Goal: Task Accomplishment & Management: Manage account settings

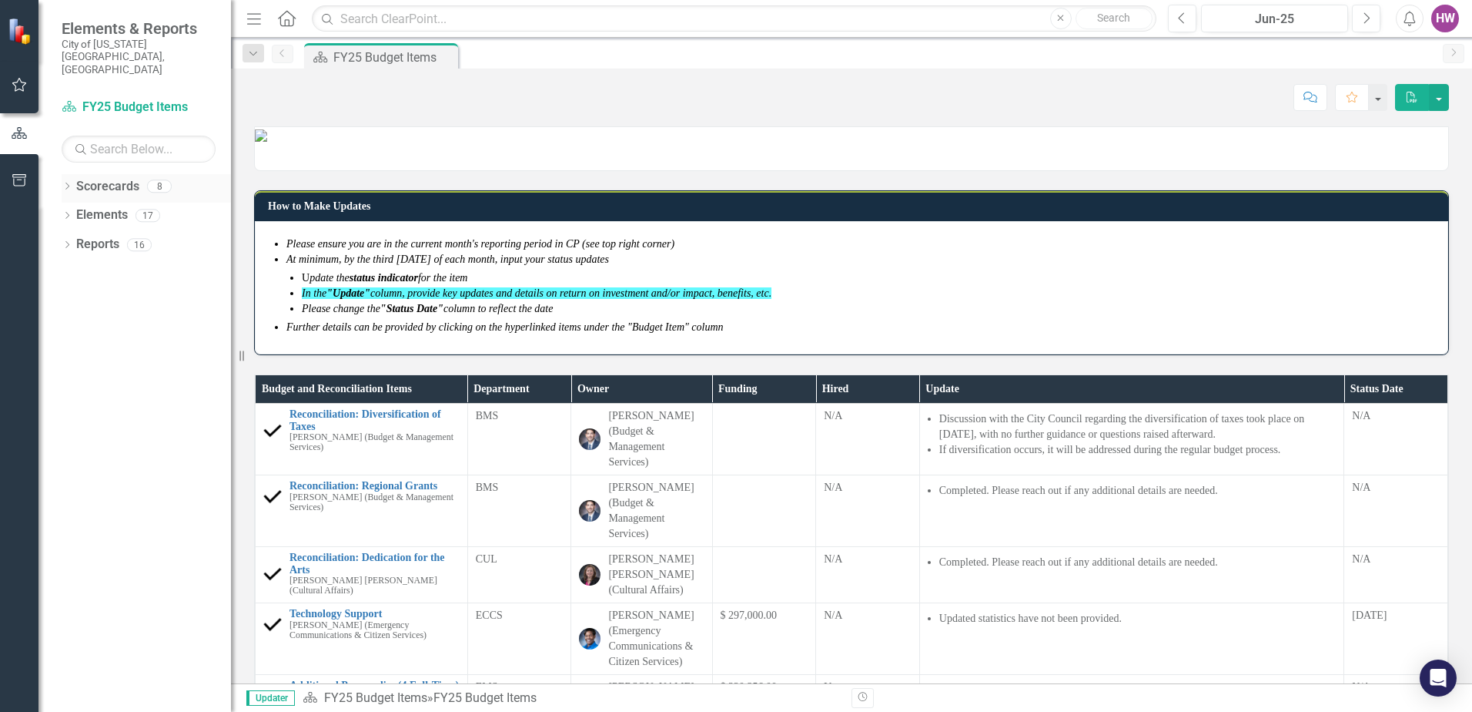
click at [69, 183] on icon "Dropdown" at bounding box center [67, 187] width 11 height 8
click at [75, 211] on icon at bounding box center [76, 215] width 4 height 8
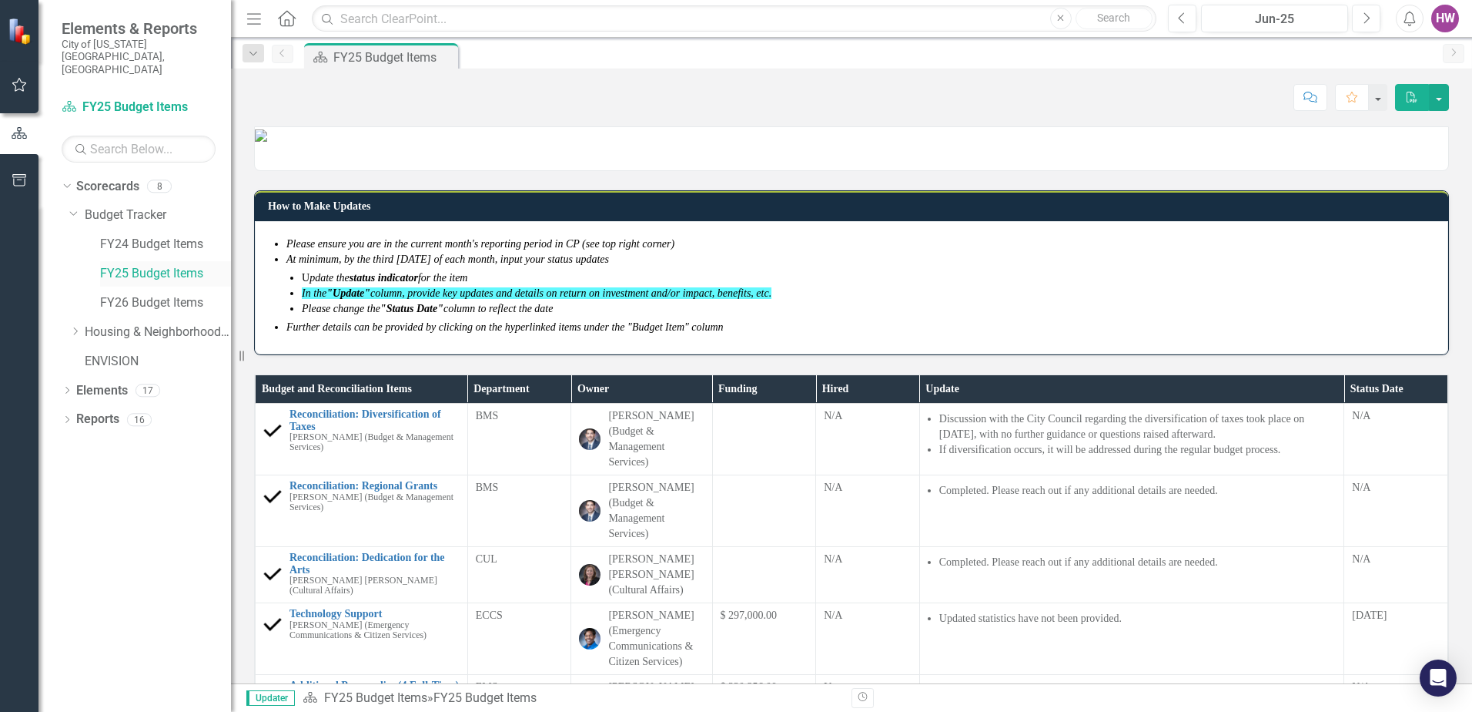
click at [121, 265] on link "FY25 Budget Items" at bounding box center [165, 274] width 131 height 18
click at [1363, 14] on icon "Next" at bounding box center [1366, 19] width 8 height 14
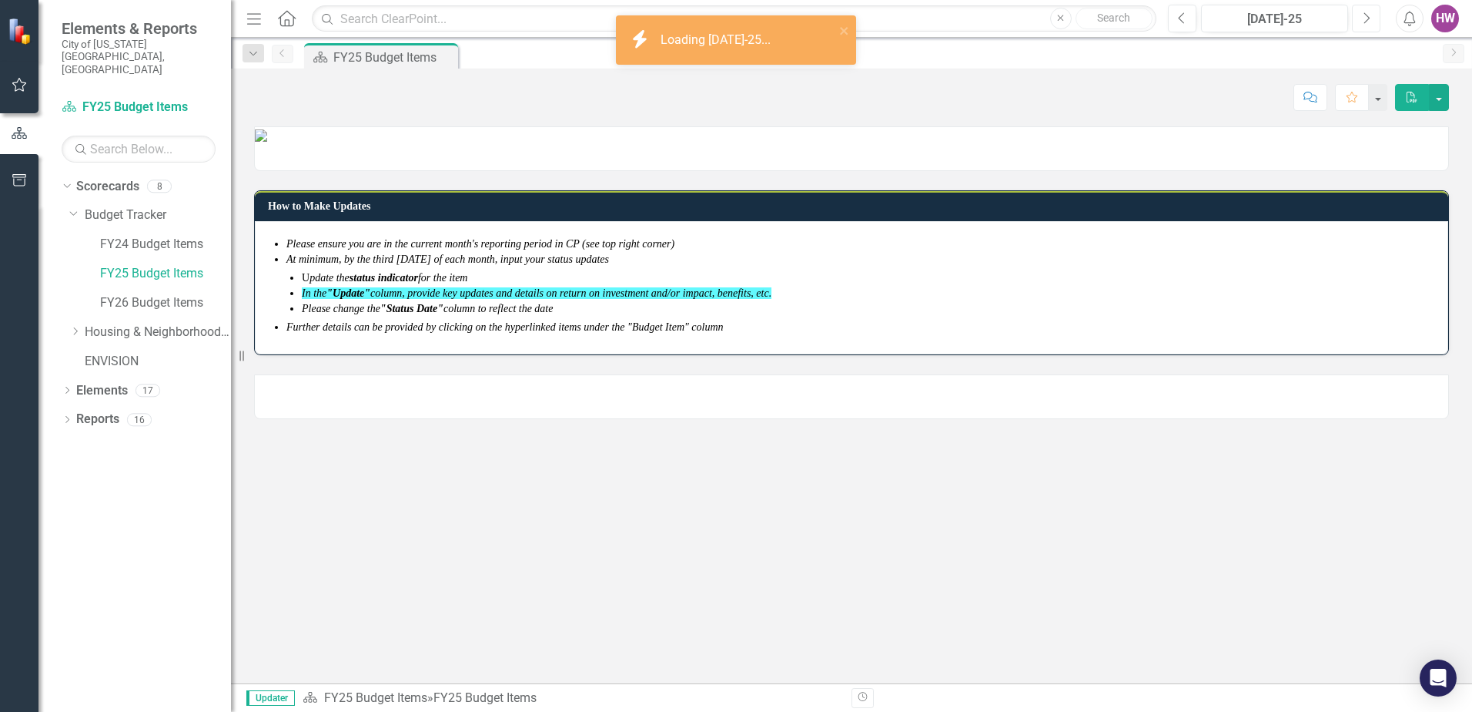
click at [1362, 15] on button "Next" at bounding box center [1366, 19] width 28 height 28
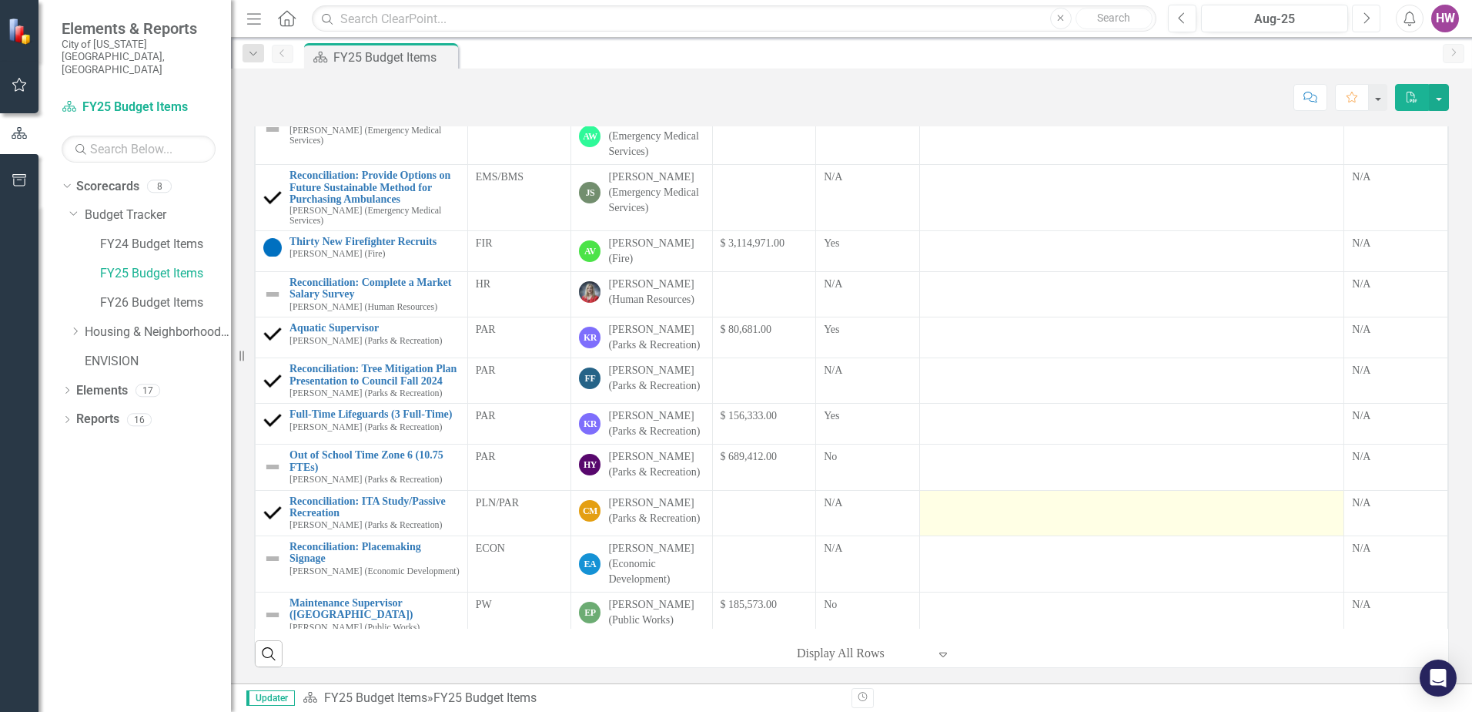
scroll to position [316, 0]
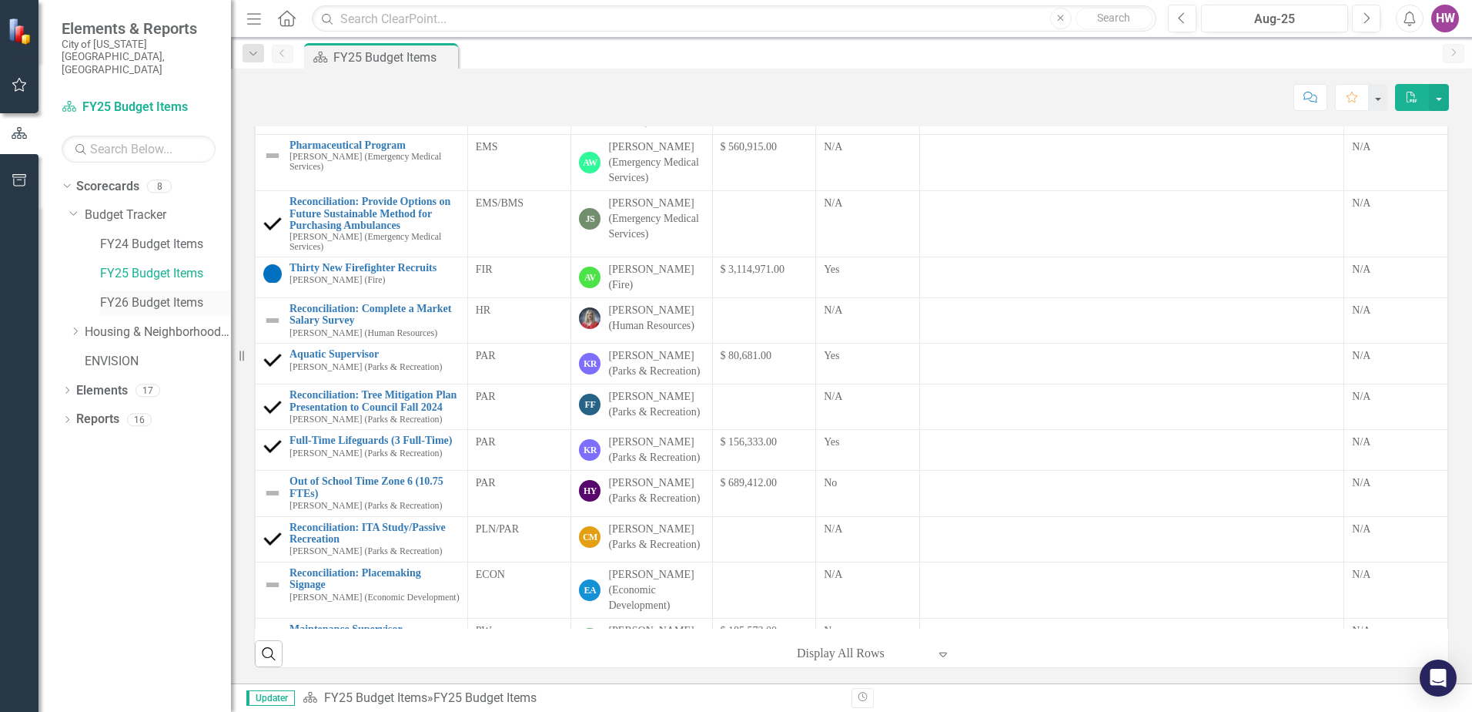
click at [129, 294] on link "FY26 Budget Items" at bounding box center [165, 303] width 131 height 18
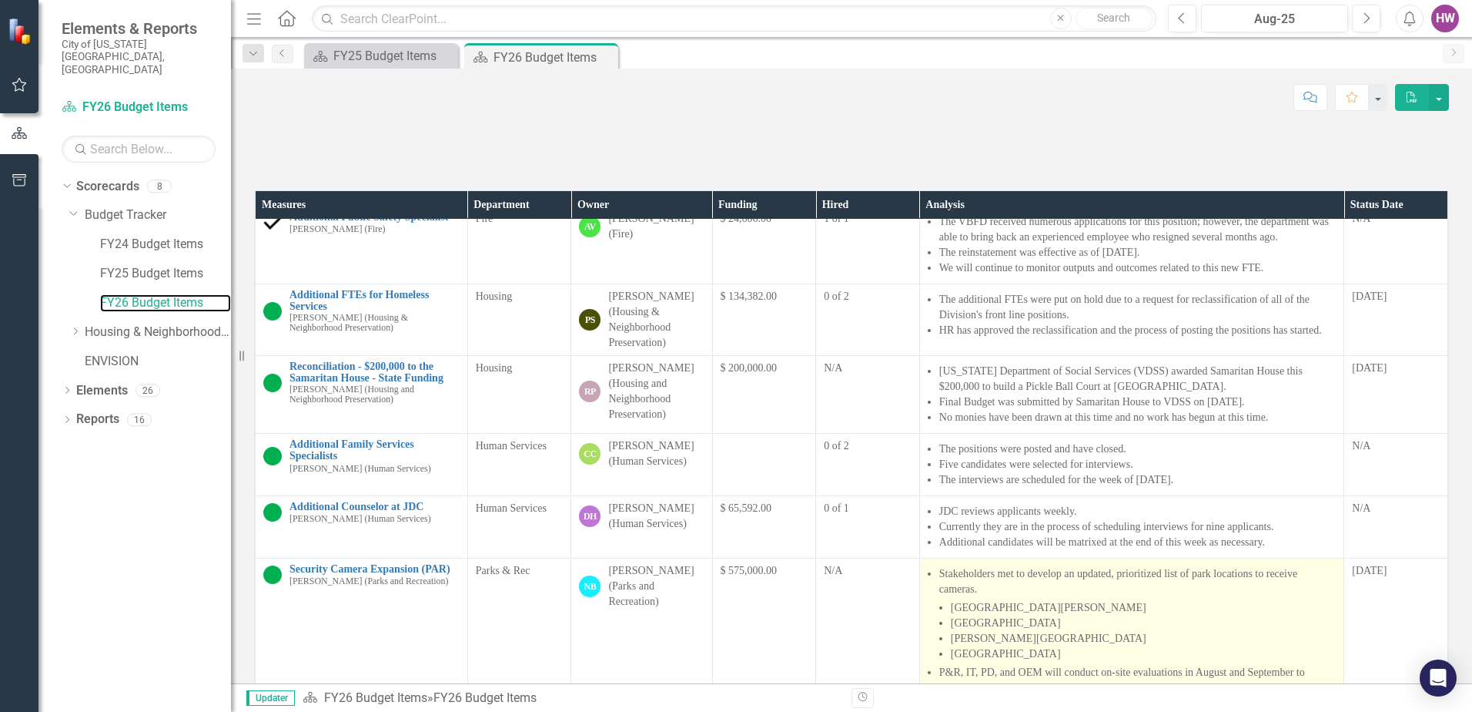
scroll to position [462, 0]
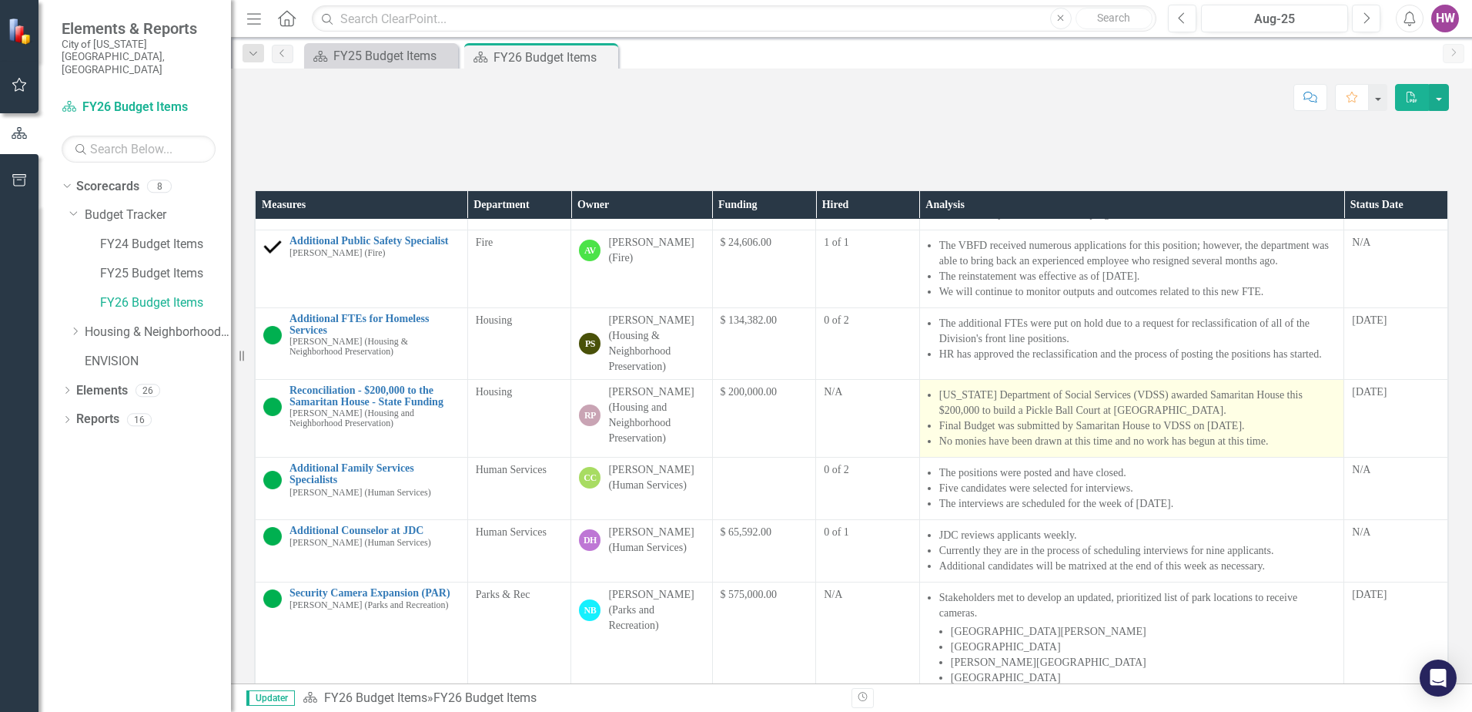
drag, startPoint x: 929, startPoint y: 547, endPoint x: 992, endPoint y: 568, distance: 66.7
click at [992, 418] on li "[US_STATE] Department of Social Services (VDSS) awarded Samaritan House this $2…" at bounding box center [1138, 402] width 397 height 31
click at [928, 452] on span "[US_STATE] Department of Social Services (VDSS) awarded Samaritan House this $2…" at bounding box center [1132, 419] width 409 height 65
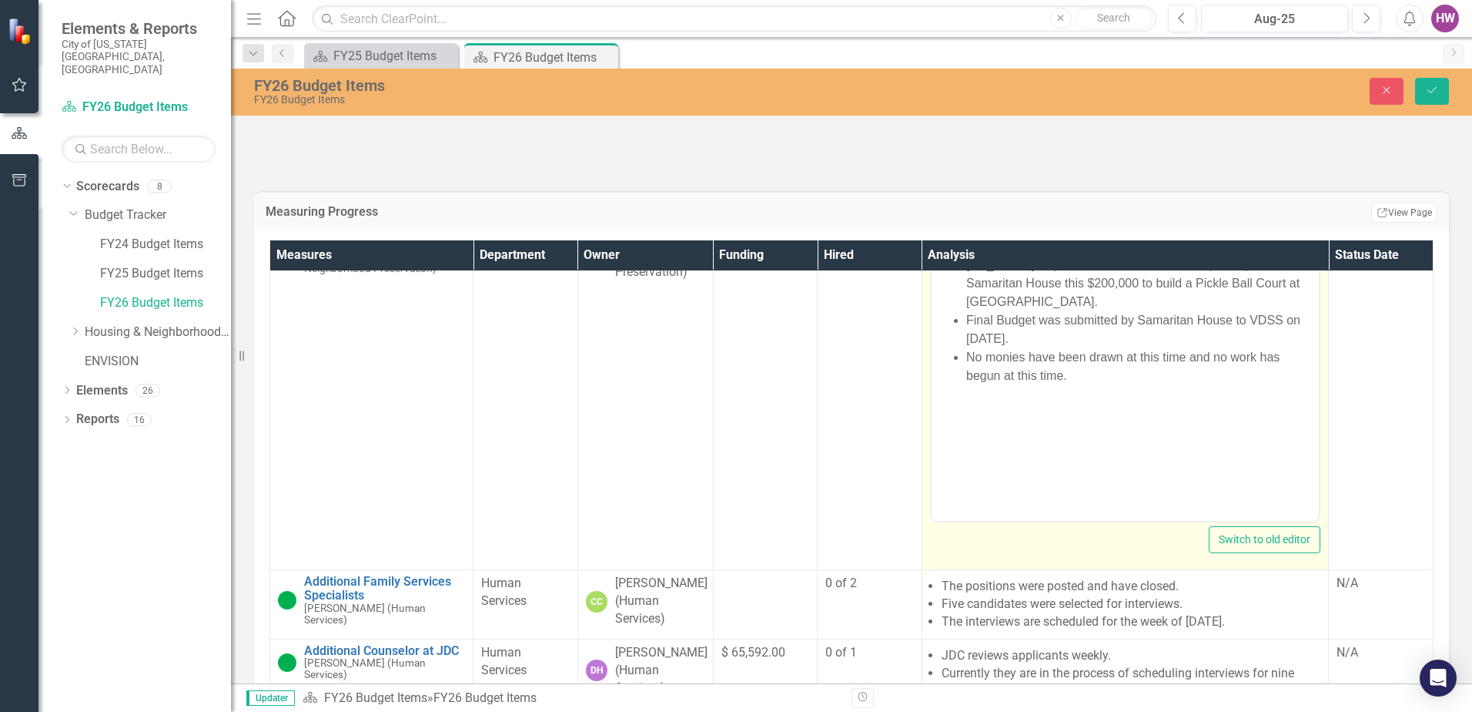
scroll to position [847, 0]
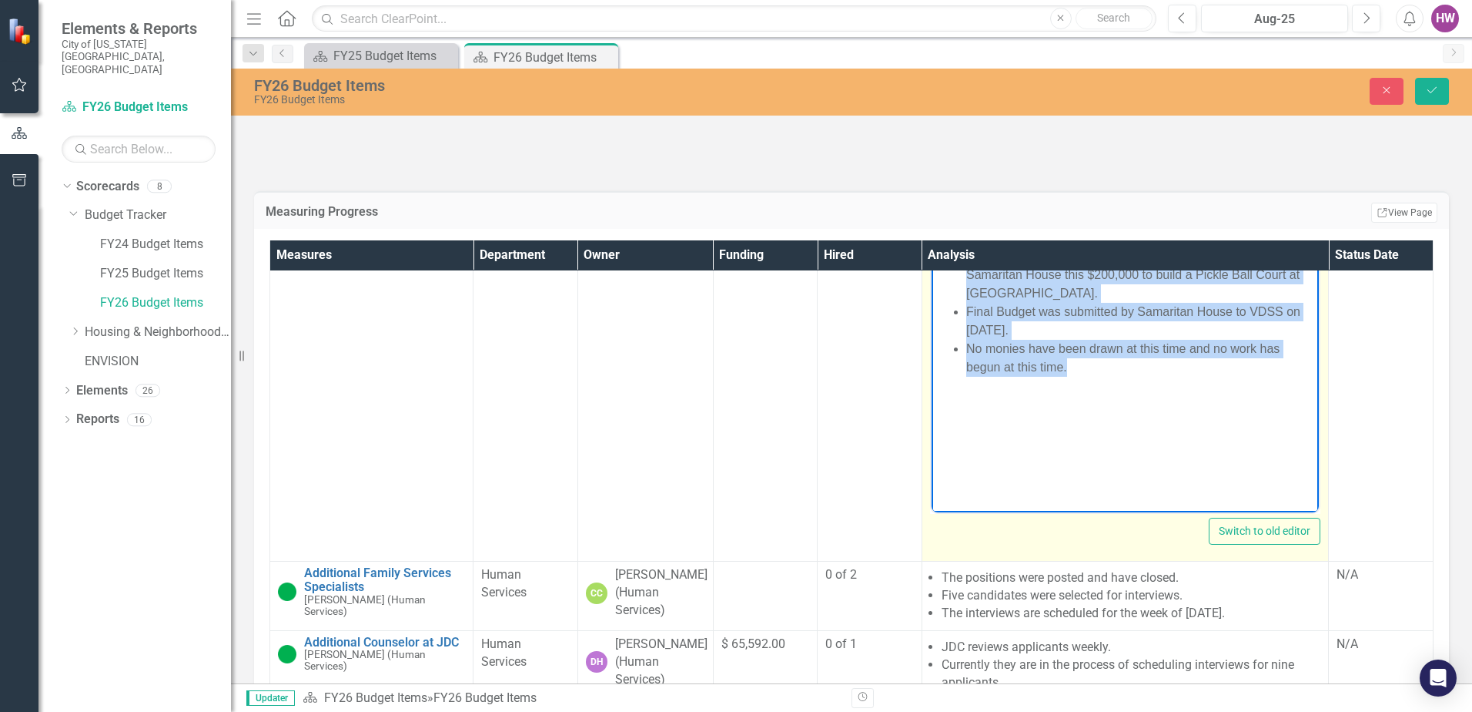
drag, startPoint x: 963, startPoint y: 258, endPoint x: 1090, endPoint y: 374, distance: 172.3
click at [1090, 374] on ul "[US_STATE] Department of Social Services (VDSS) awarded Samaritan House this $2…" at bounding box center [1125, 311] width 380 height 129
copy ul "[US_STATE] Department of Social Services (VDSS) awarded Samaritan House this $2…"
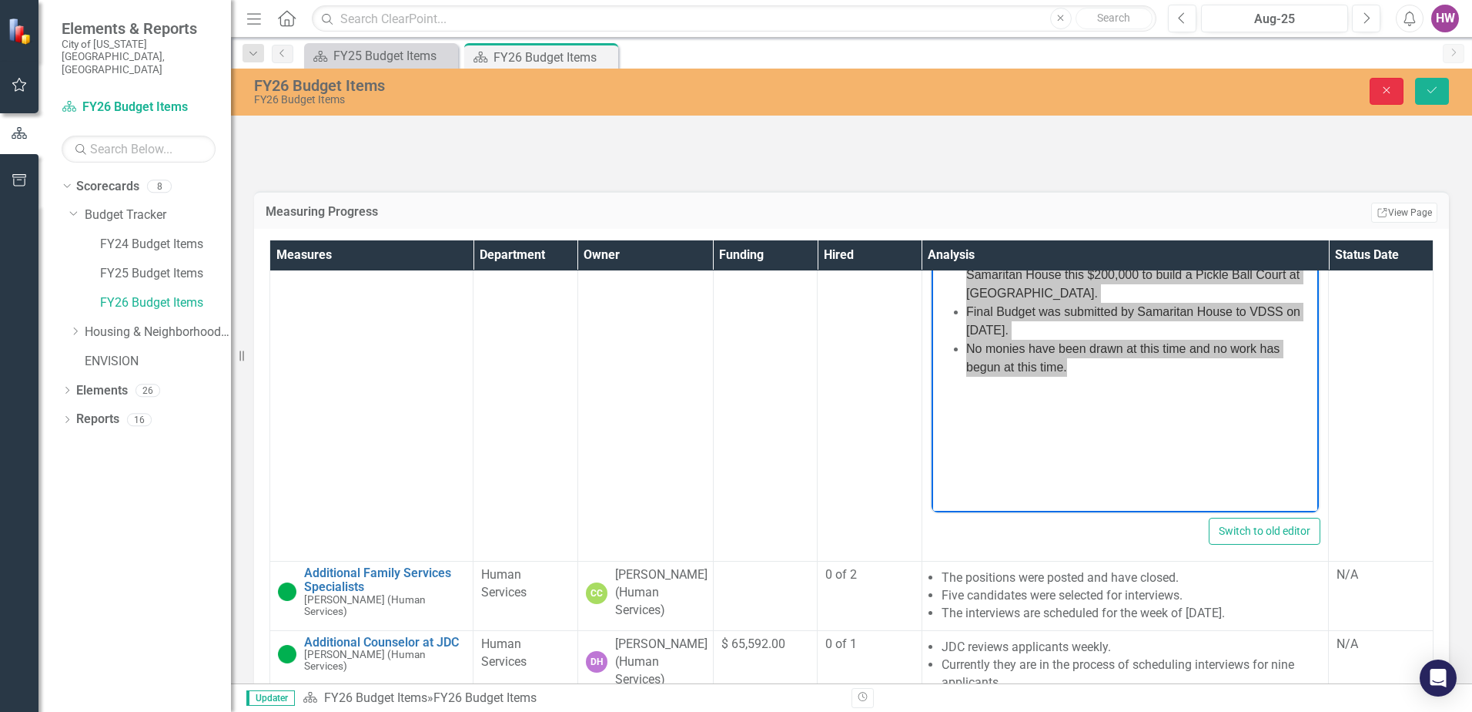
click at [1378, 93] on button "Close" at bounding box center [1387, 91] width 34 height 27
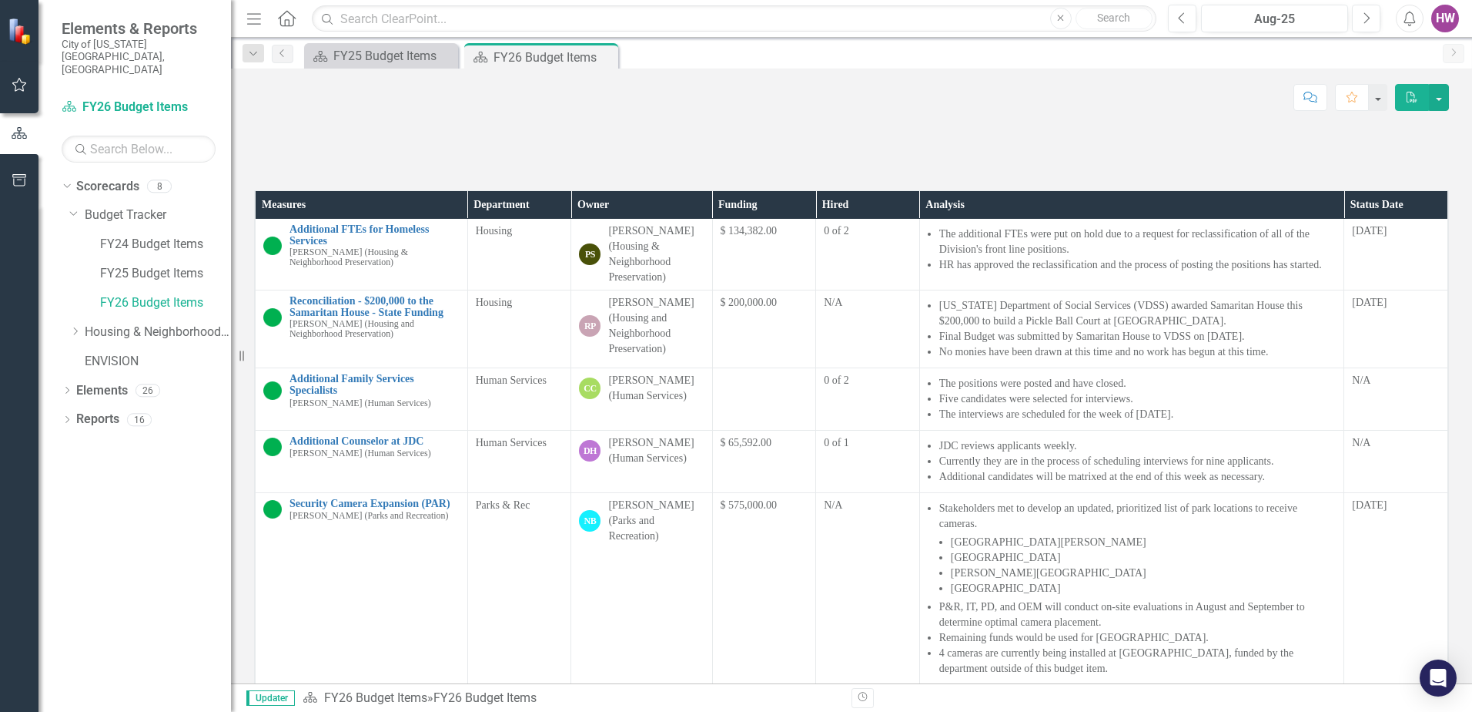
scroll to position [539, 0]
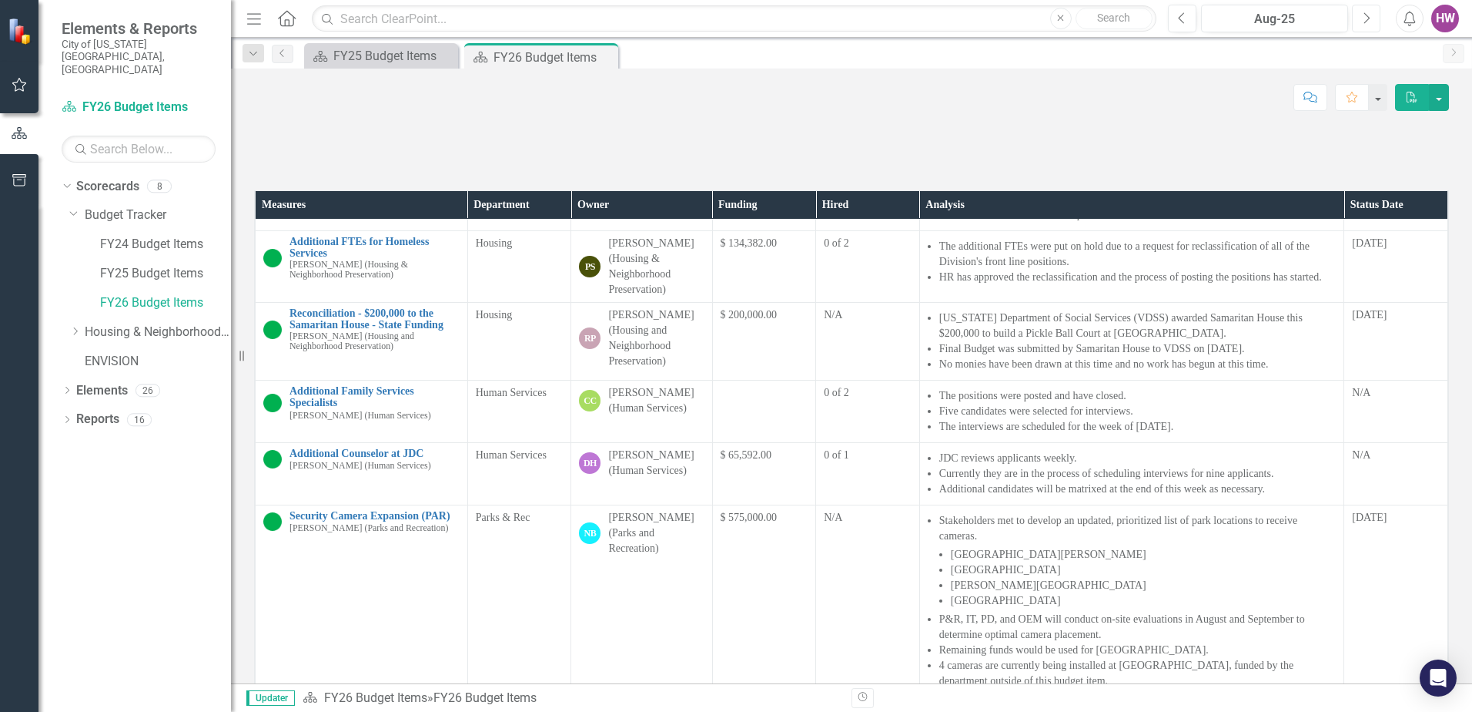
click at [1371, 18] on button "Next" at bounding box center [1366, 19] width 28 height 28
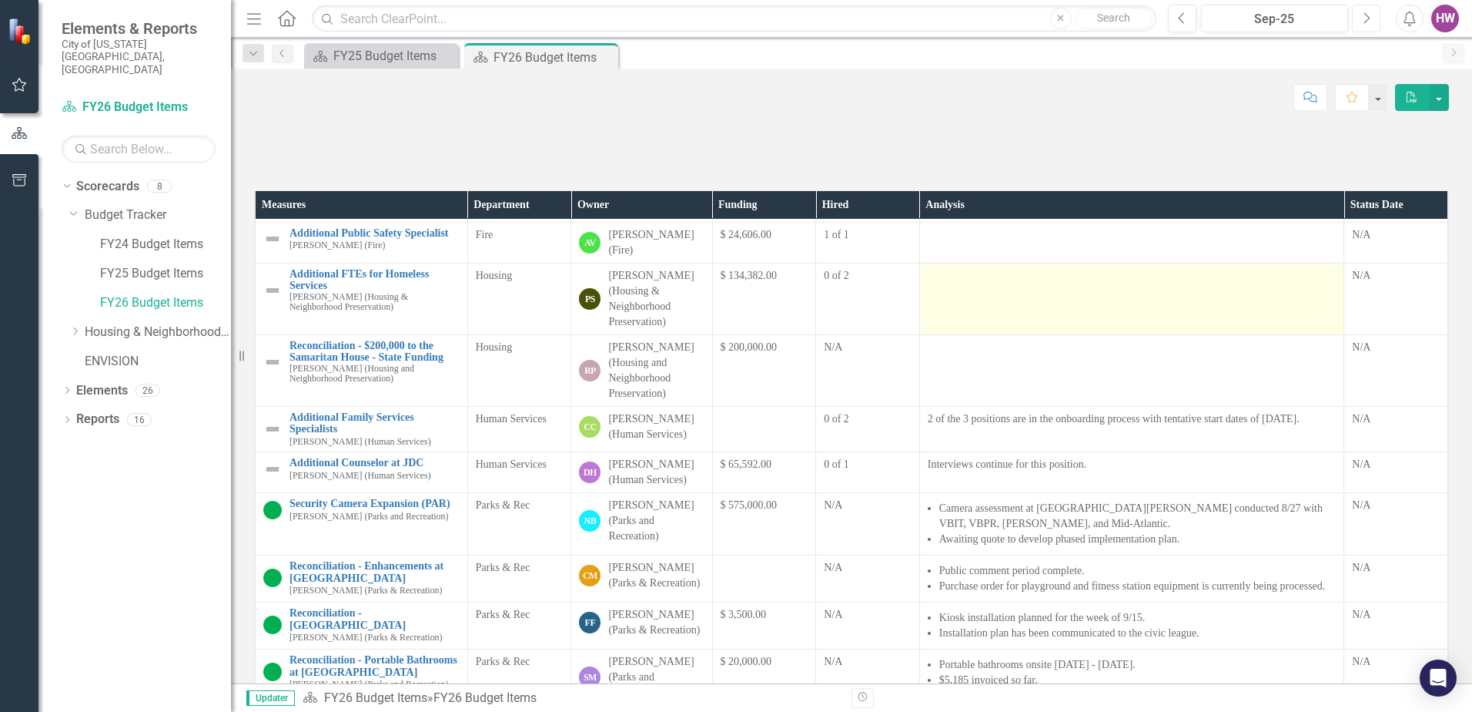
scroll to position [385, 0]
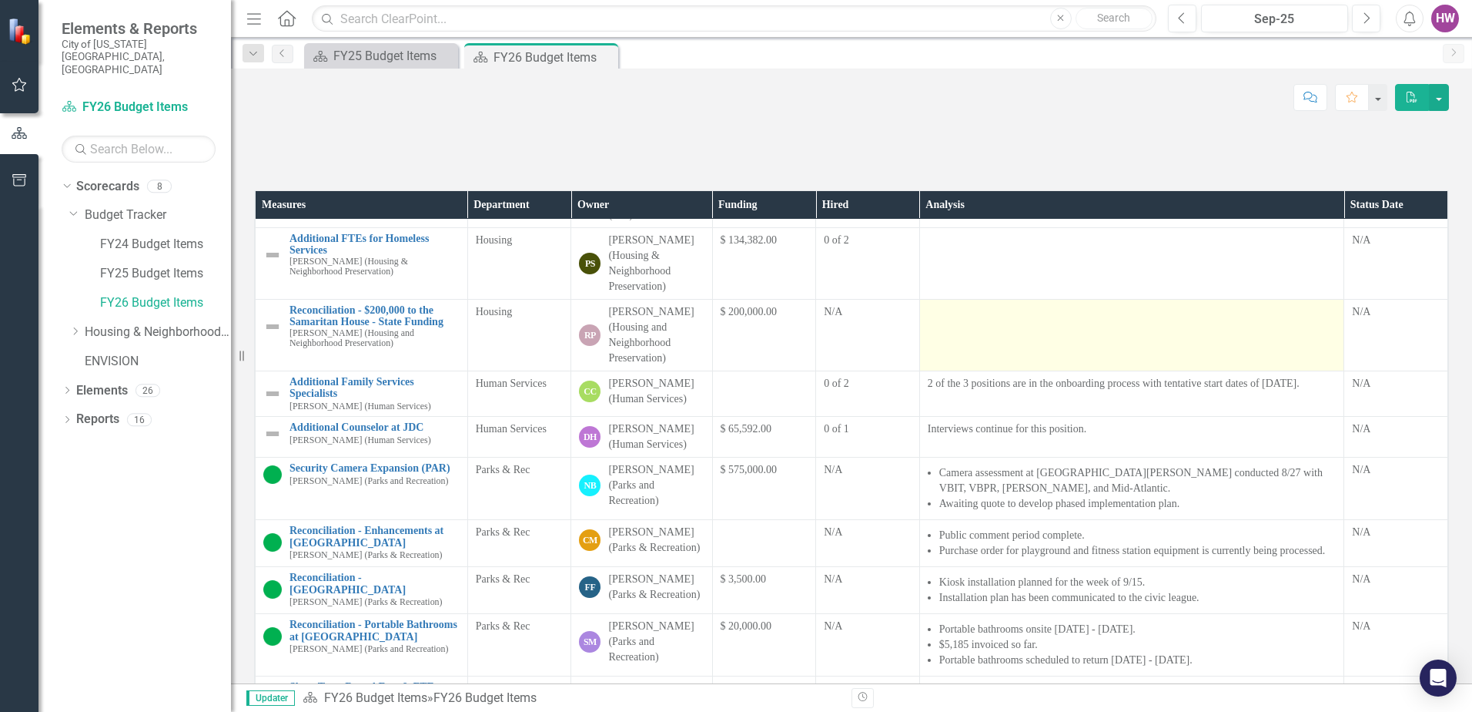
click at [1004, 371] on td at bounding box center [1132, 336] width 425 height 72
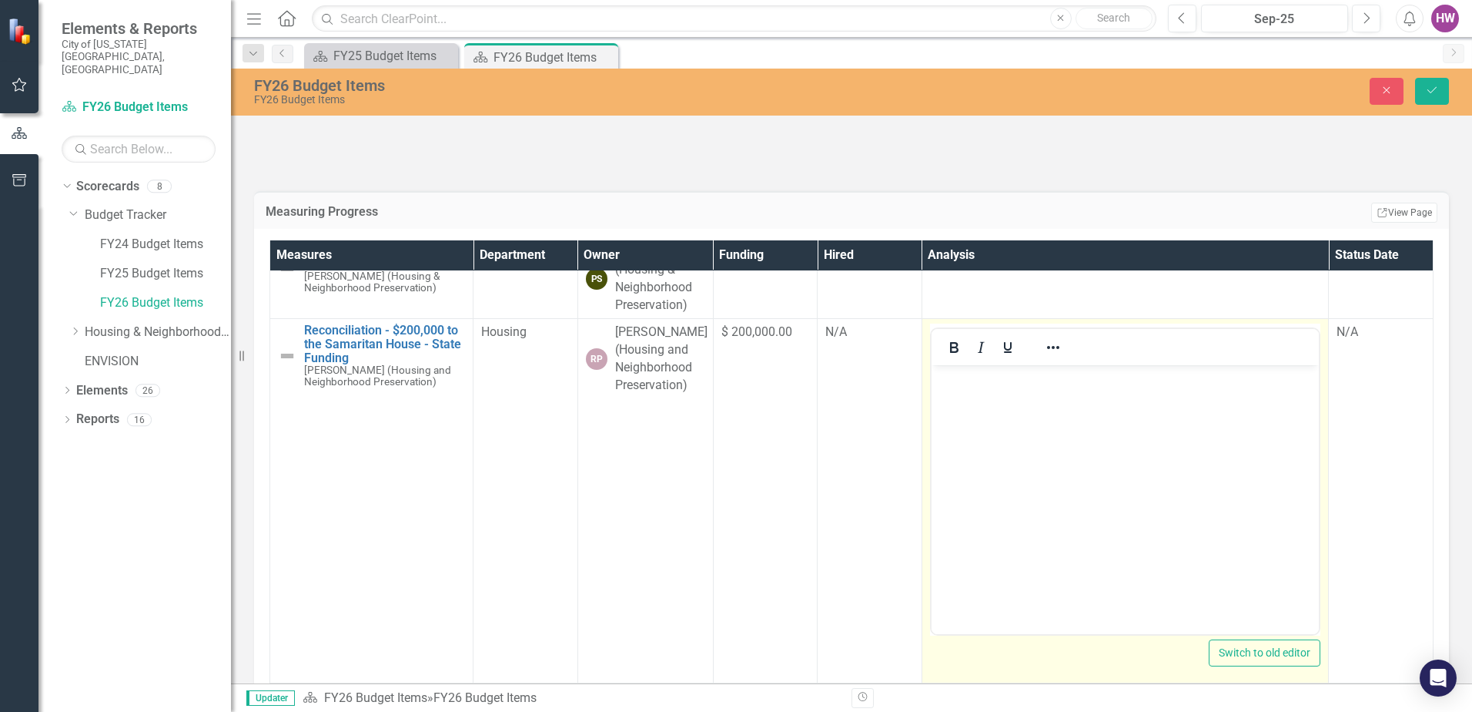
scroll to position [539, 0]
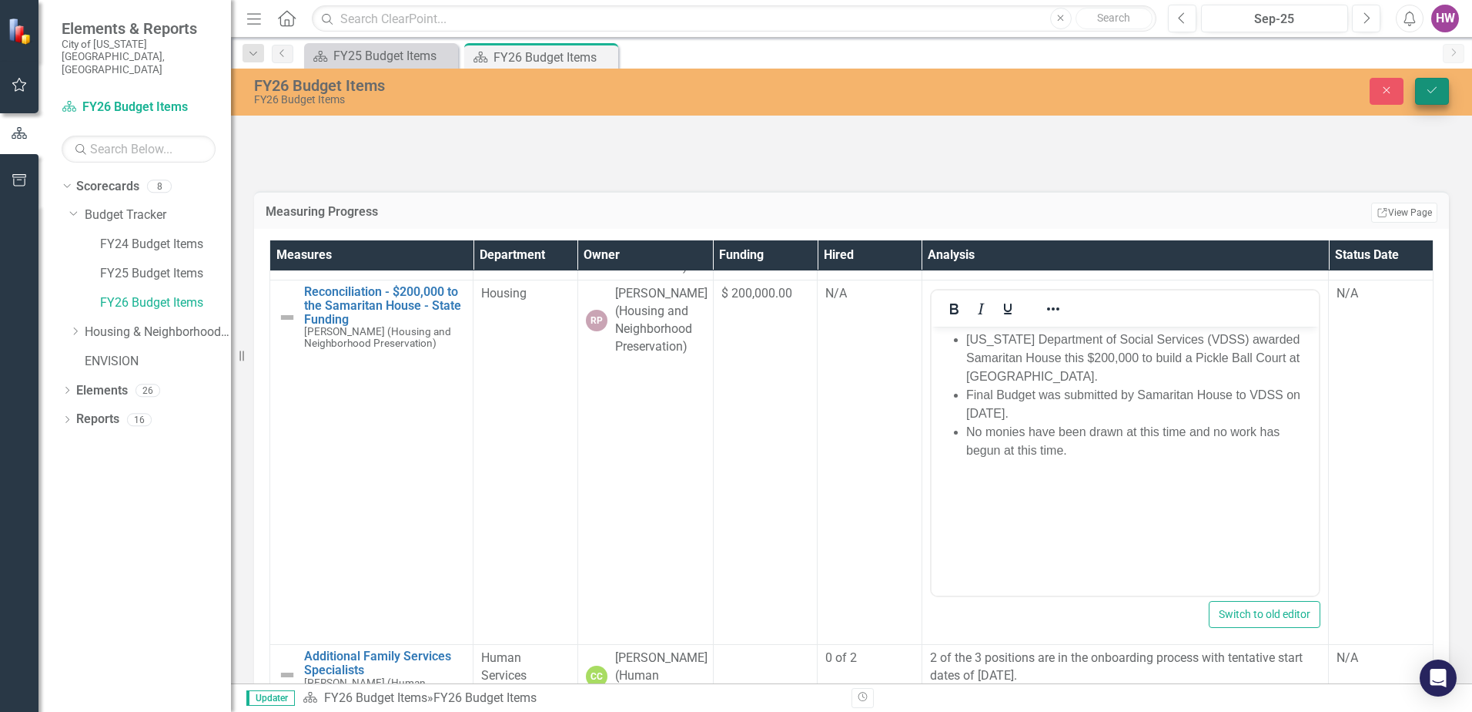
click at [1435, 91] on icon "Save" at bounding box center [1432, 90] width 14 height 11
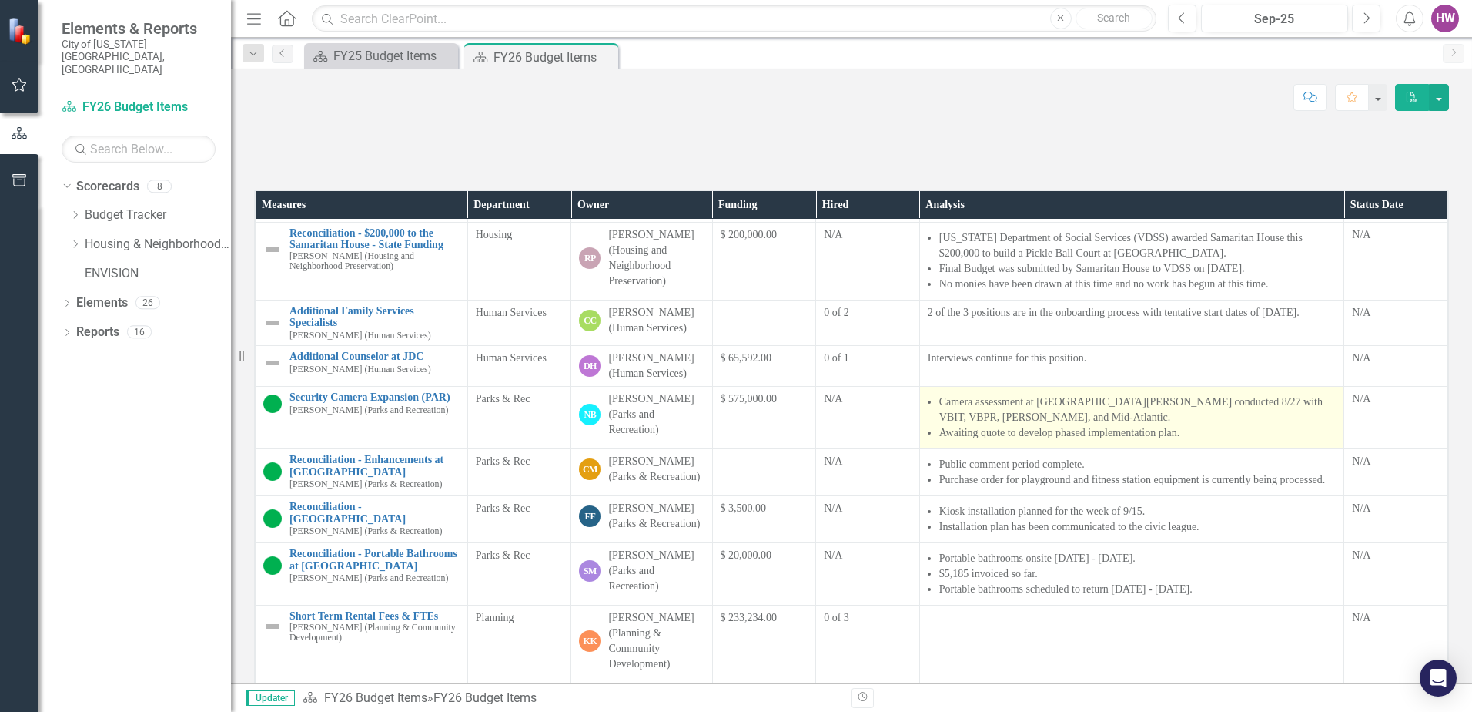
scroll to position [385, 0]
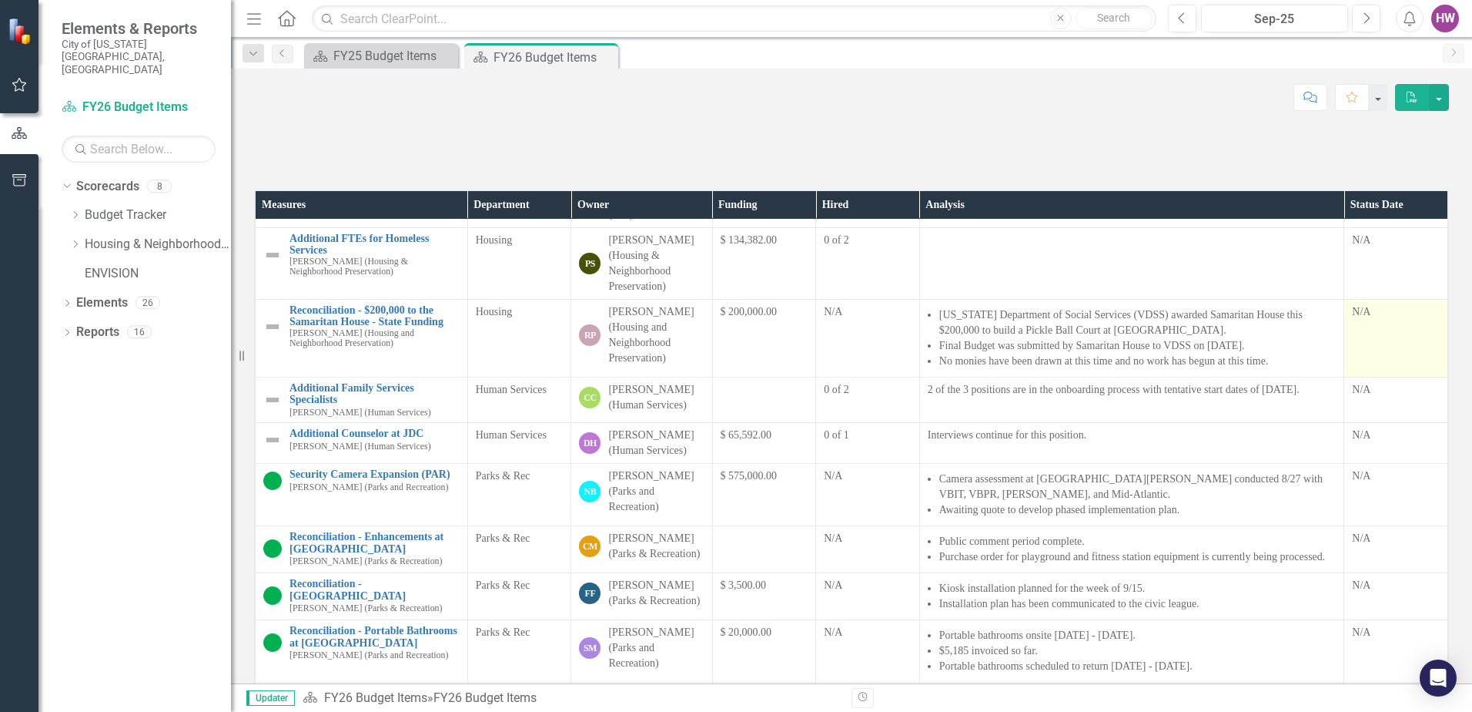
click at [1354, 320] on div "N/A" at bounding box center [1396, 311] width 88 height 15
click at [1352, 320] on div "N/A" at bounding box center [1396, 311] width 88 height 15
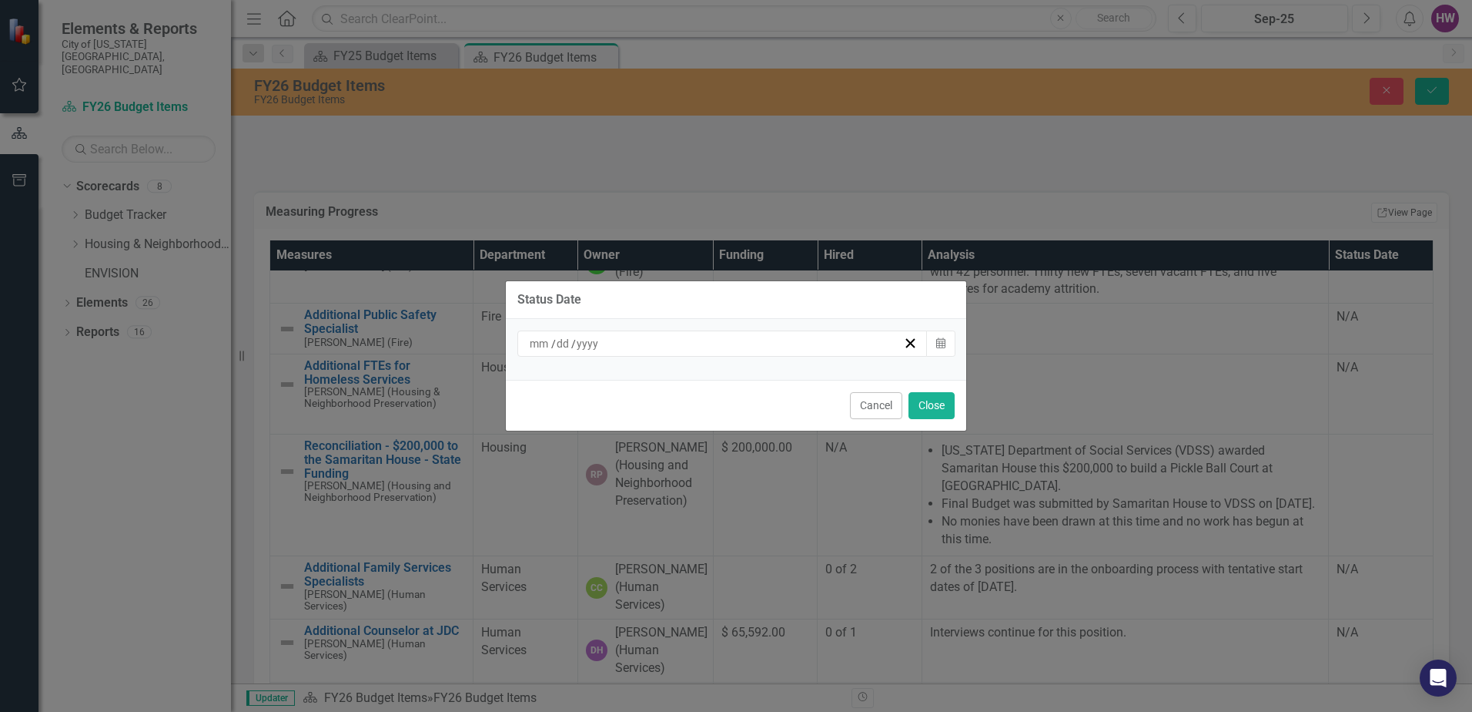
click at [571, 344] on span "/" at bounding box center [573, 344] width 5 height 14
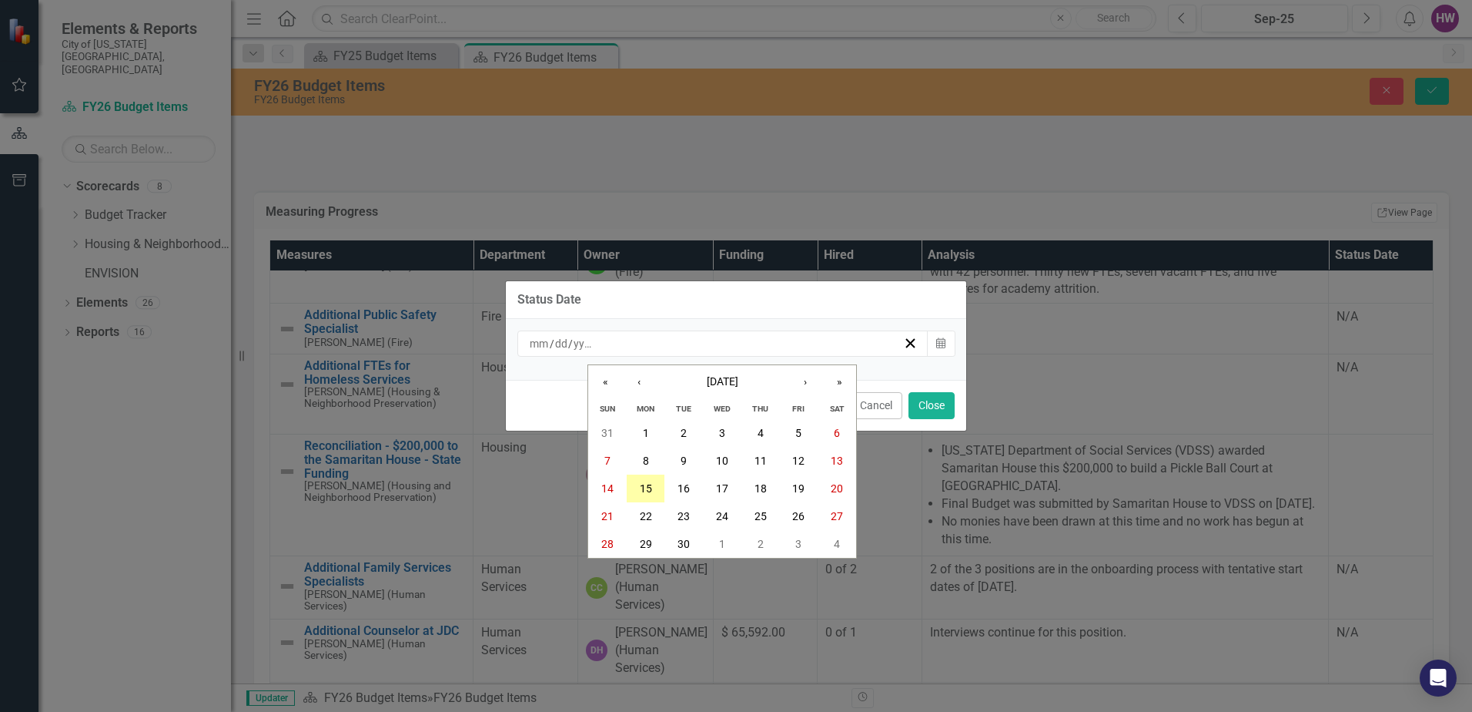
click at [640, 484] on abbr "15" at bounding box center [646, 488] width 12 height 12
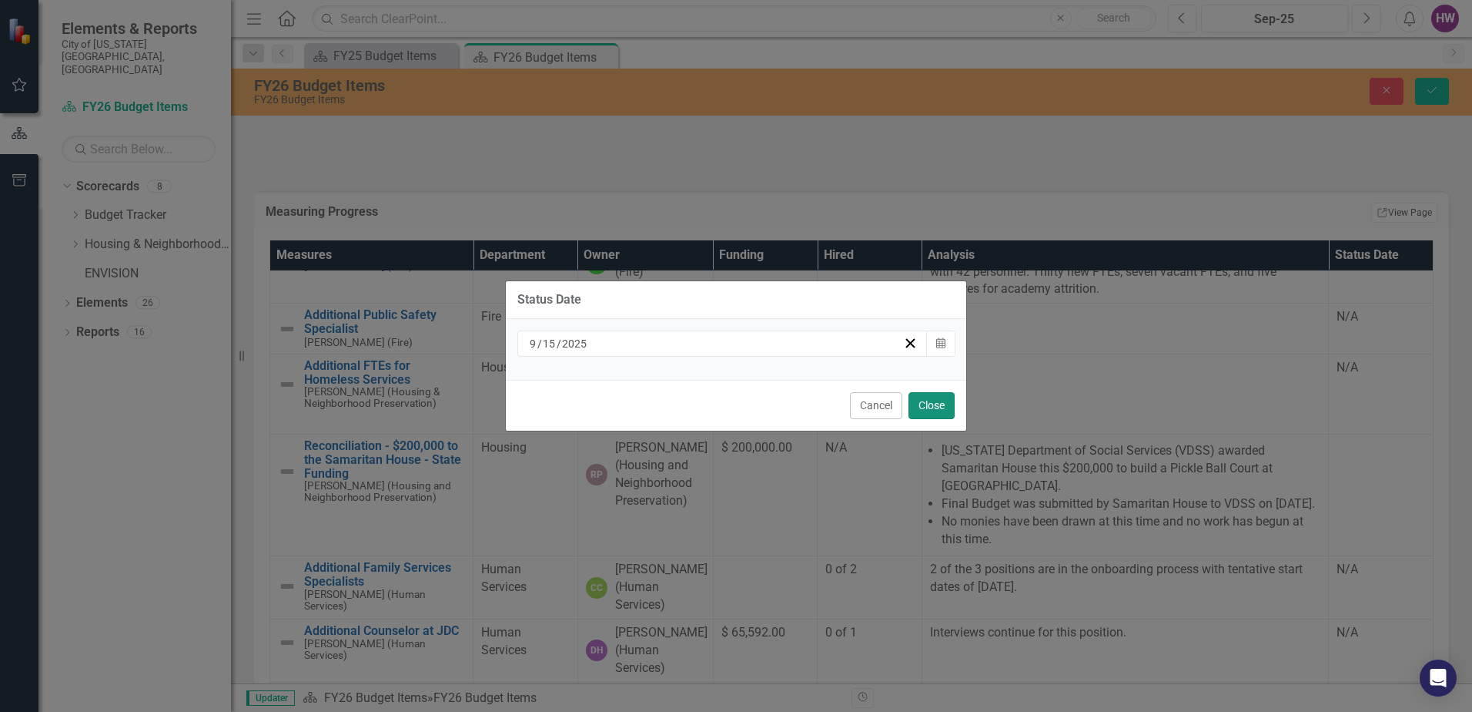
click at [931, 401] on button "Close" at bounding box center [932, 405] width 46 height 27
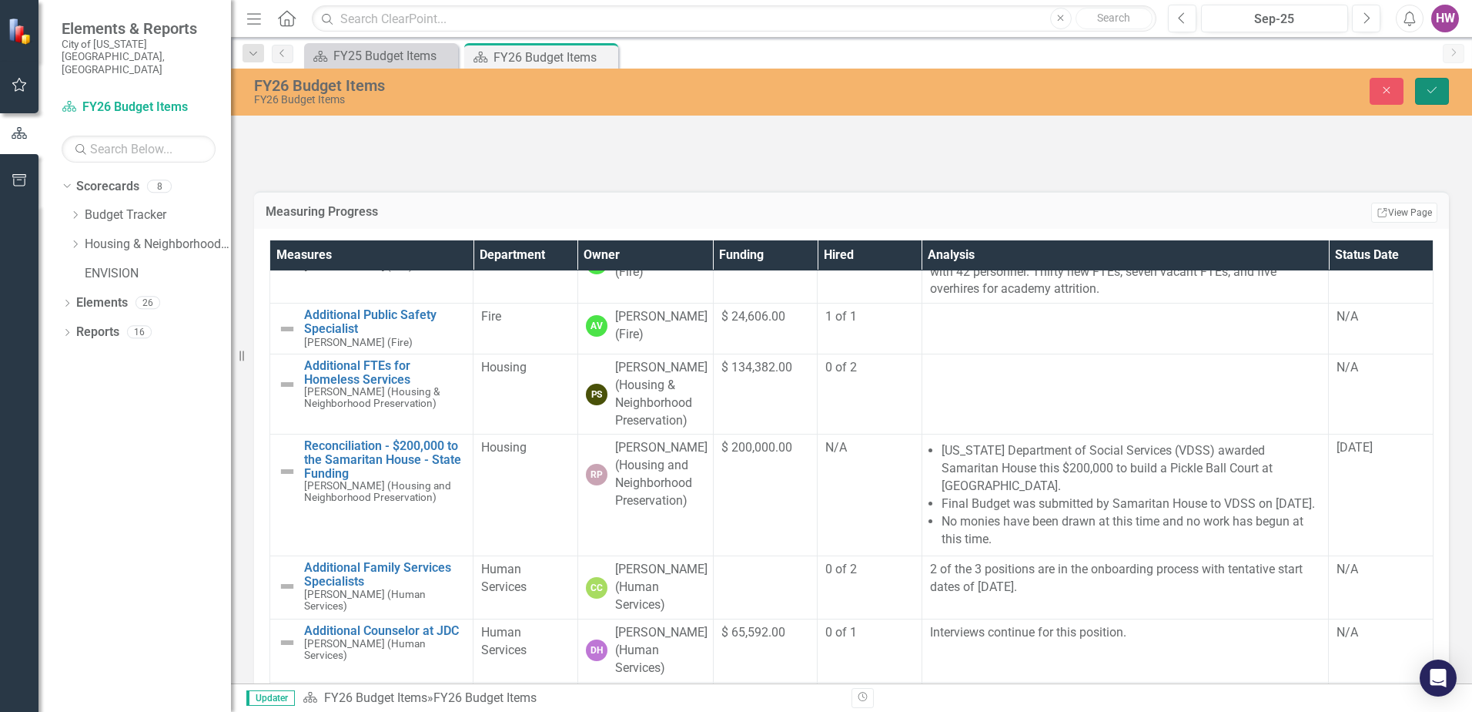
click at [1432, 89] on icon "Save" at bounding box center [1432, 90] width 14 height 11
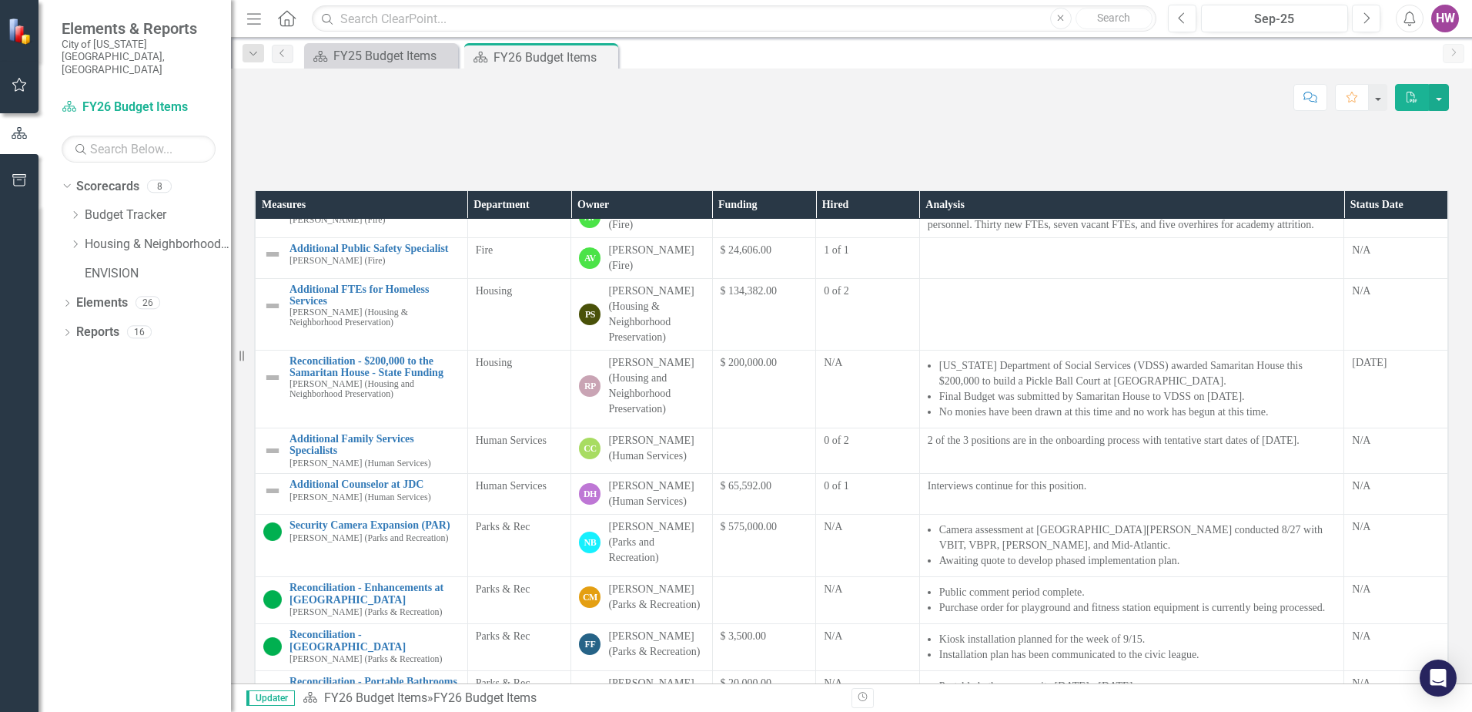
scroll to position [308, 0]
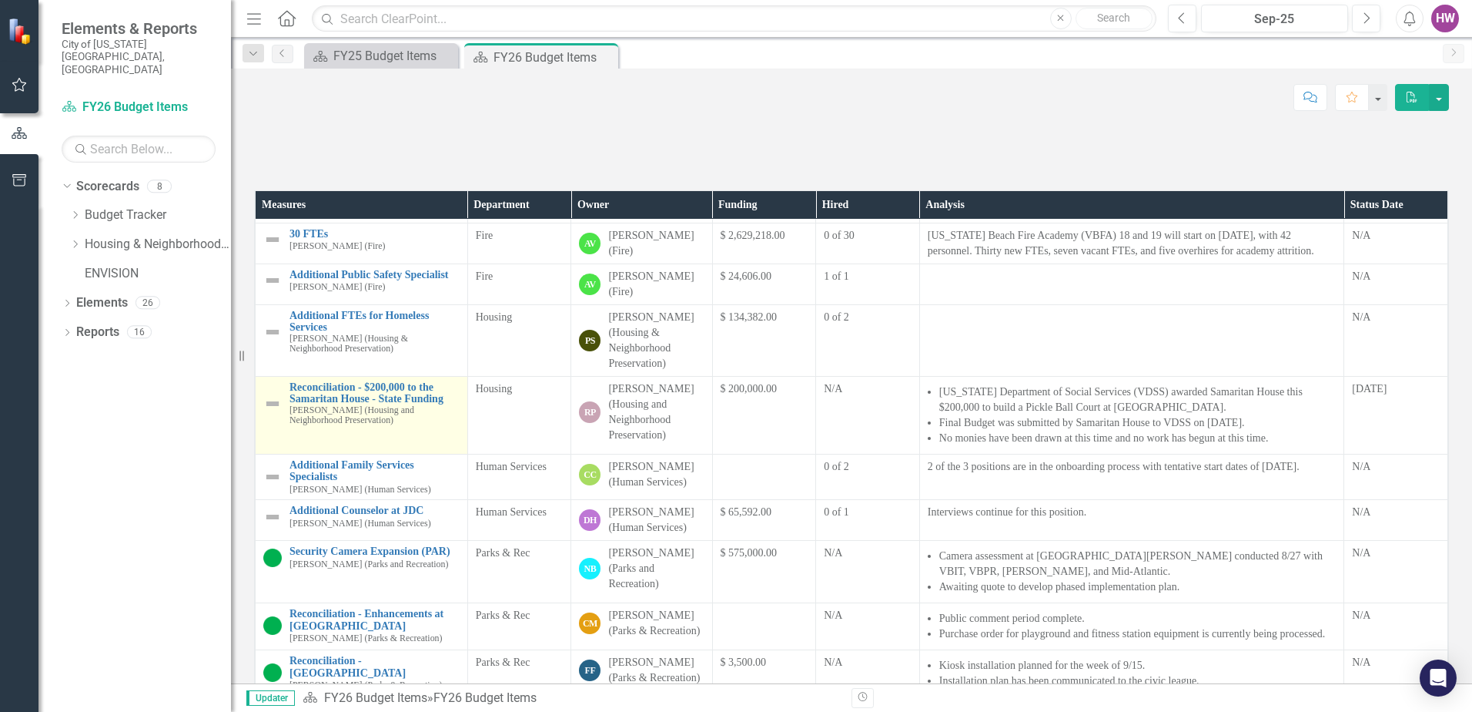
click at [269, 413] on img at bounding box center [272, 403] width 18 height 18
click at [270, 413] on img at bounding box center [272, 403] width 18 height 18
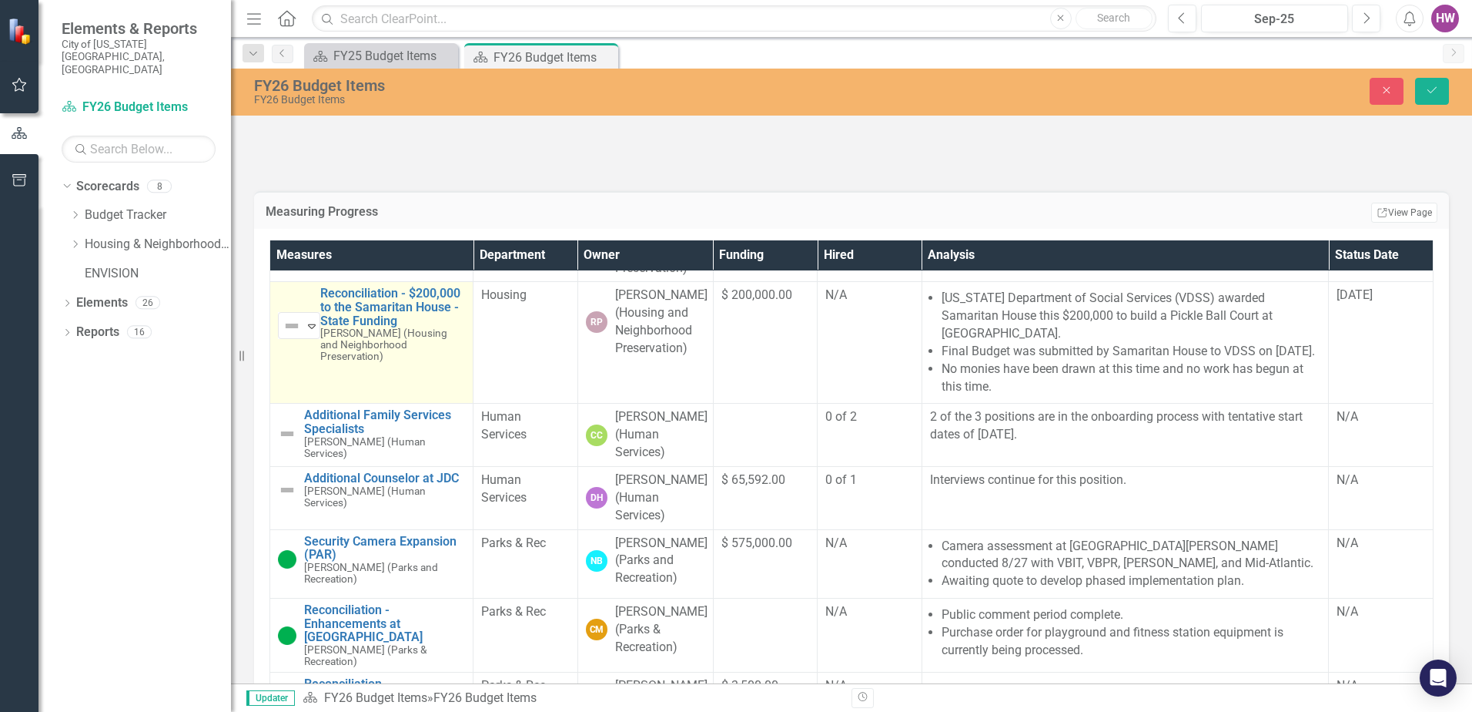
scroll to position [539, 0]
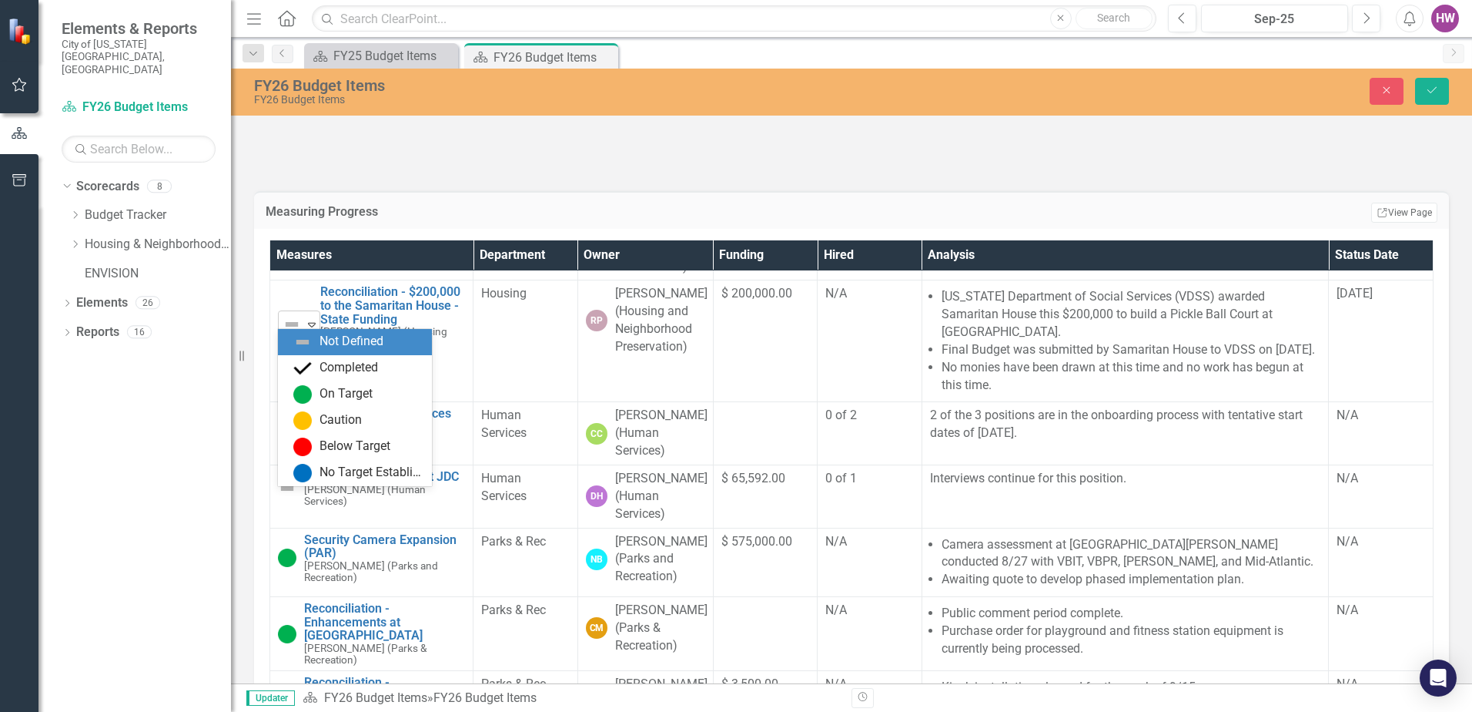
click at [310, 330] on icon "Expand" at bounding box center [311, 324] width 15 height 12
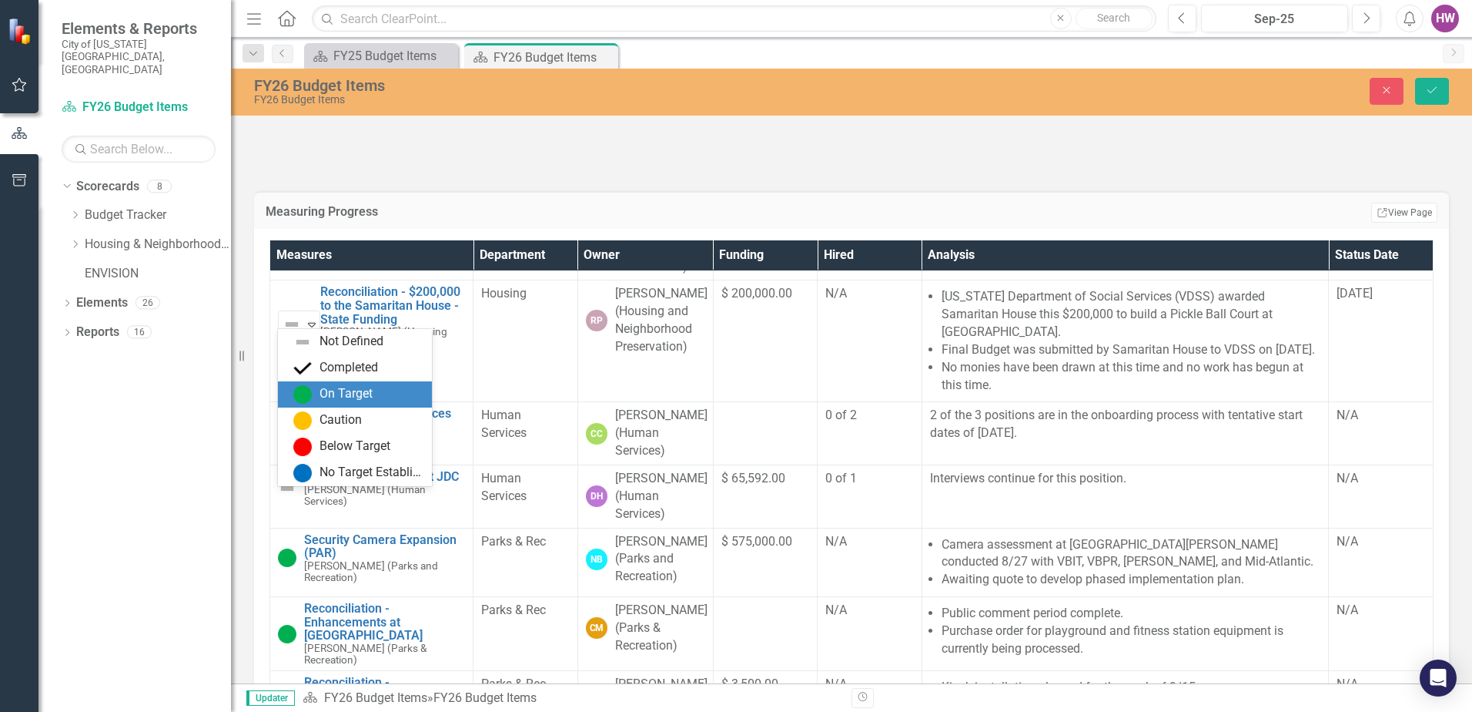
click at [311, 398] on img at bounding box center [302, 394] width 18 height 18
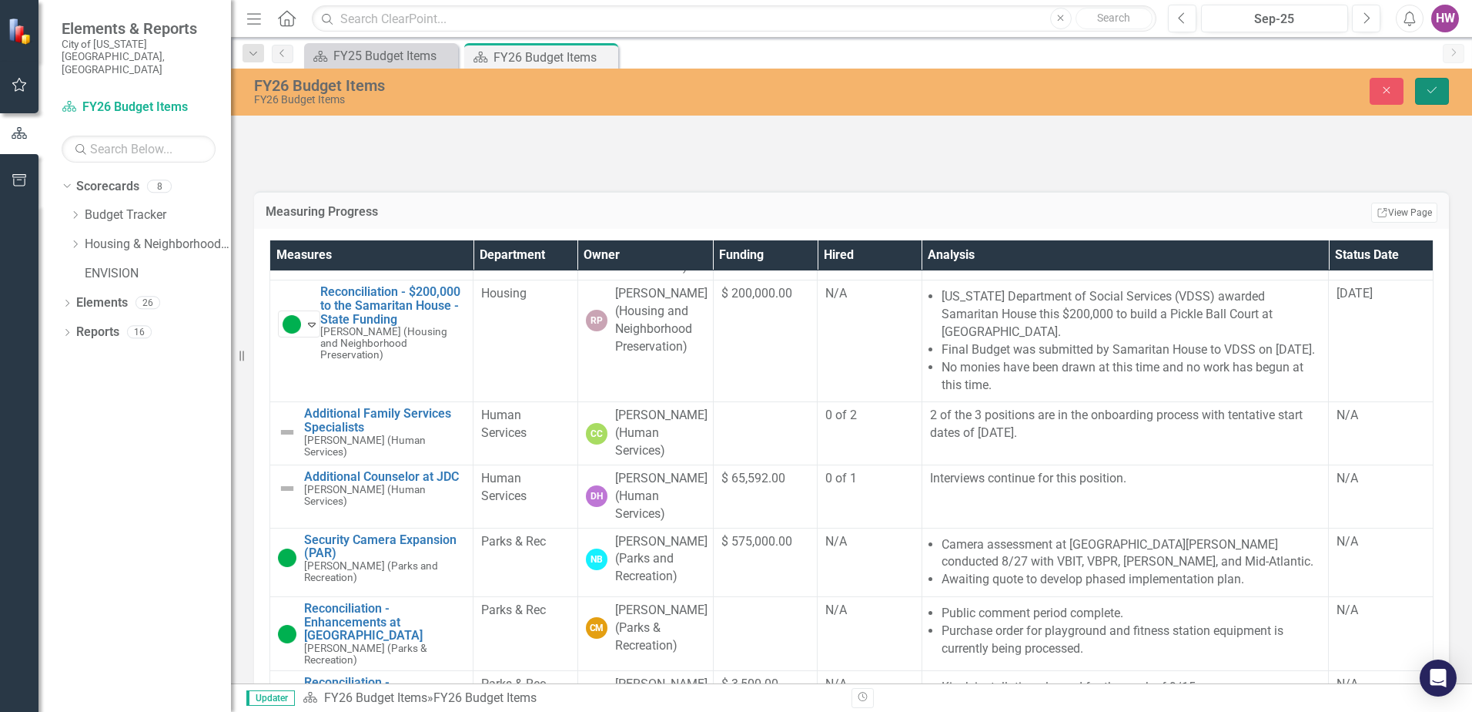
click at [1436, 92] on icon "Save" at bounding box center [1432, 90] width 14 height 11
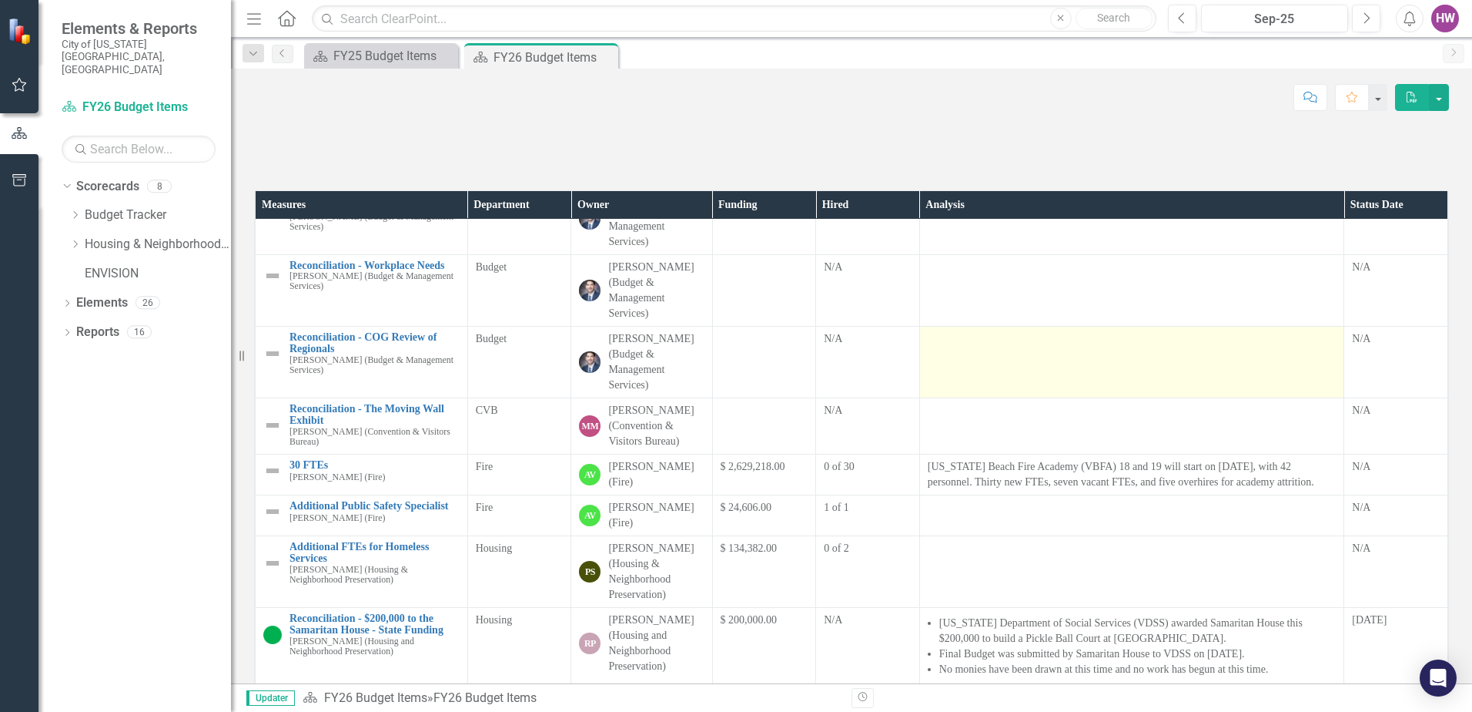
scroll to position [0, 0]
